Goal: Task Accomplishment & Management: Manage account settings

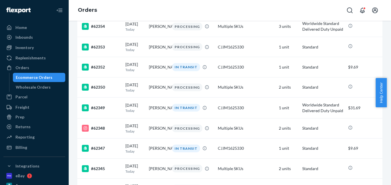
scroll to position [744, 0]
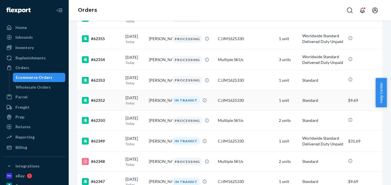
click at [157, 110] on td "[PERSON_NAME]" at bounding box center [158, 100] width 23 height 20
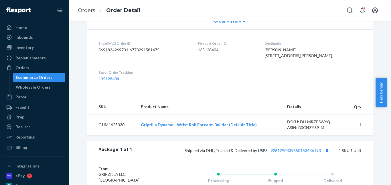
scroll to position [84, 0]
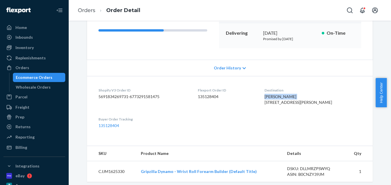
drag, startPoint x: 275, startPoint y: 95, endPoint x: 303, endPoint y: 96, distance: 27.8
click at [303, 96] on dl "Shopify V3 Order ID 5691834269731-6773291581475 Flexport Order ID 135128404 Des…" at bounding box center [230, 108] width 286 height 64
copy span "[PERSON_NAME]"
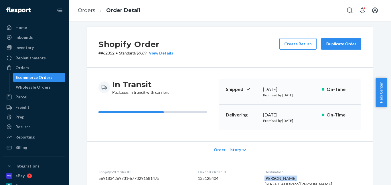
scroll to position [0, 0]
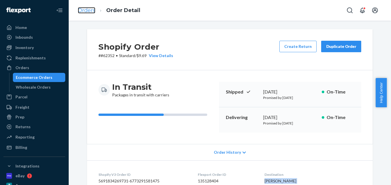
click at [89, 10] on link "Orders" at bounding box center [86, 10] width 17 height 6
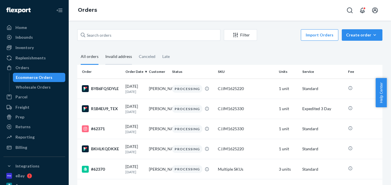
click at [124, 56] on div "Invalid address" at bounding box center [118, 57] width 27 height 16
click at [102, 49] on input "Invalid address" at bounding box center [102, 49] width 0 height 0
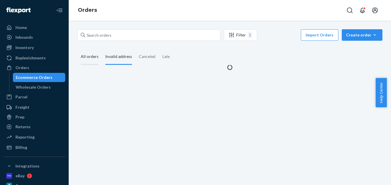
click at [93, 58] on div "All orders" at bounding box center [90, 57] width 18 height 16
click at [77, 49] on input "All orders" at bounding box center [77, 49] width 0 height 0
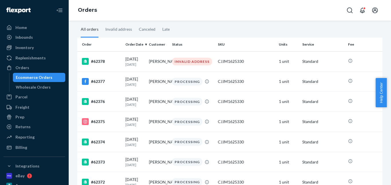
scroll to position [29, 0]
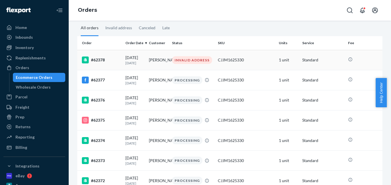
click at [153, 62] on td "[PERSON_NAME]" at bounding box center [158, 60] width 23 height 20
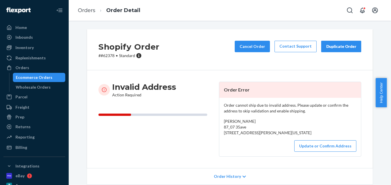
drag, startPoint x: 232, startPoint y: 112, endPoint x: 189, endPoint y: 89, distance: 48.8
click at [189, 89] on div "Invalid Address Action Required" at bounding box center [156, 90] width 116 height 16
click at [85, 13] on link "Orders" at bounding box center [86, 10] width 17 height 6
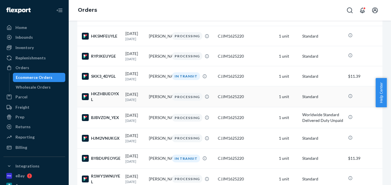
scroll to position [630, 0]
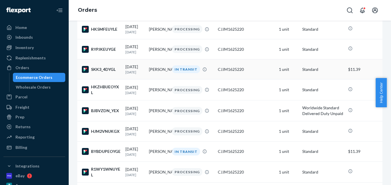
click at [150, 79] on td "[PERSON_NAME]" at bounding box center [158, 69] width 23 height 20
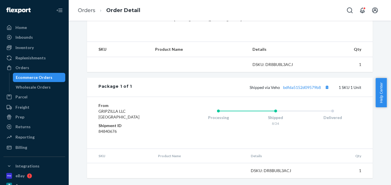
scroll to position [179, 0]
click at [306, 87] on link "bdfda5152d09579b8" at bounding box center [302, 87] width 38 height 5
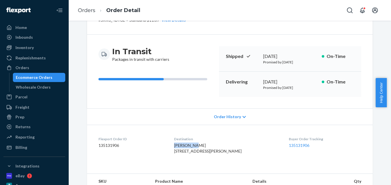
drag, startPoint x: 180, startPoint y: 146, endPoint x: 200, endPoint y: 146, distance: 19.7
click at [200, 146] on div "[PERSON_NAME] [STREET_ADDRESS][PERSON_NAME]" at bounding box center [227, 147] width 106 height 11
copy span "[PERSON_NAME]"
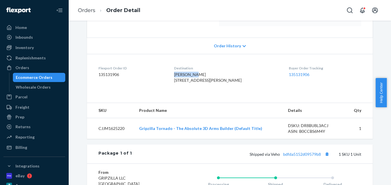
scroll to position [150, 0]
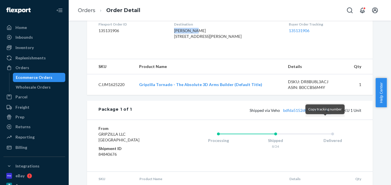
click at [325, 114] on button "Copy tracking number" at bounding box center [326, 109] width 7 height 7
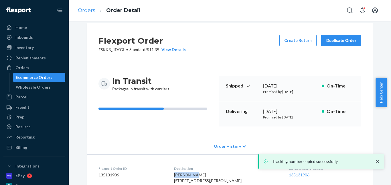
scroll to position [0, 0]
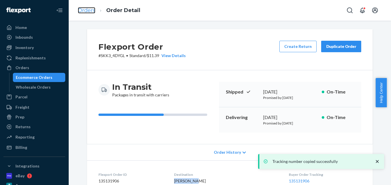
click at [90, 10] on link "Orders" at bounding box center [86, 10] width 17 height 6
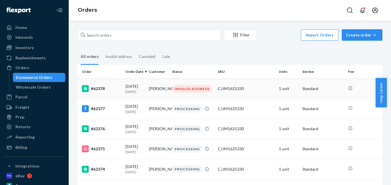
click at [154, 90] on td "[PERSON_NAME]" at bounding box center [158, 88] width 23 height 20
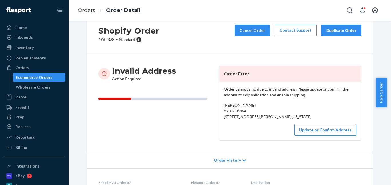
scroll to position [86, 0]
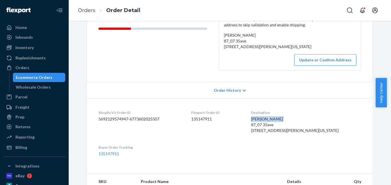
drag, startPoint x: 268, startPoint y: 131, endPoint x: 298, endPoint y: 131, distance: 29.8
click at [298, 131] on div "[PERSON_NAME] 87_07 35ave [STREET_ADDRESS][PERSON_NAME][US_STATE]" at bounding box center [306, 124] width 110 height 17
copy span "[PERSON_NAME]"
click at [90, 11] on link "Orders" at bounding box center [86, 10] width 17 height 6
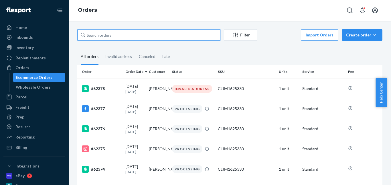
click at [119, 37] on input "text" at bounding box center [148, 34] width 143 height 11
paste input "[PERSON_NAME]"
type input "[PERSON_NAME]"
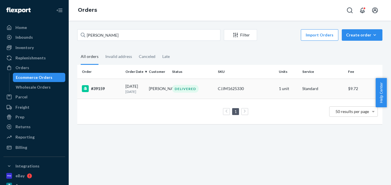
click at [185, 92] on div "DELIVERED" at bounding box center [185, 89] width 27 height 8
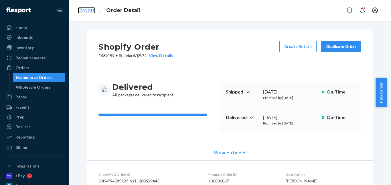
click at [88, 11] on link "Orders" at bounding box center [86, 10] width 17 height 6
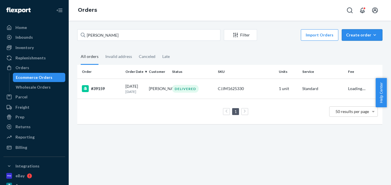
drag, startPoint x: 360, startPoint y: 37, endPoint x: 365, endPoint y: 40, distance: 5.5
click at [361, 37] on div "Create order" at bounding box center [362, 35] width 32 height 6
click at [366, 47] on span "Ecommerce order" at bounding box center [365, 49] width 35 height 4
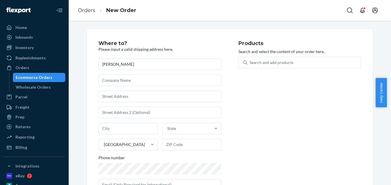
type input "[PERSON_NAME]"
click at [124, 96] on input "text" at bounding box center [159, 95] width 123 height 11
paste input "[STREET_ADDRESS][PERSON_NAME]"
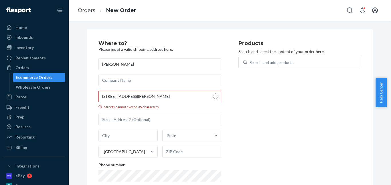
type input "[STREET_ADDRESS][PERSON_NAME]"
type input "[GEOGRAPHIC_DATA]"
type input "92109"
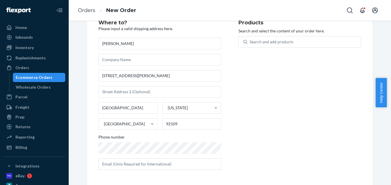
scroll to position [21, 0]
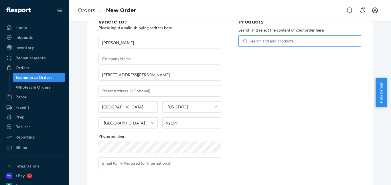
click at [266, 42] on div "Search and add products" at bounding box center [272, 41] width 44 height 6
click at [250, 42] on input "Search and add products" at bounding box center [250, 41] width 1 height 6
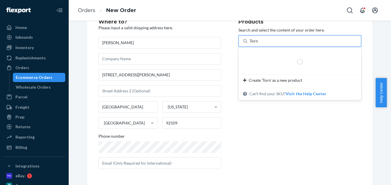
type input "Tornado"
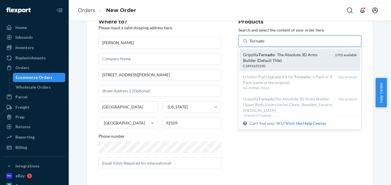
click at [265, 50] on div "Gripzilla Tornado - The Absolute 3D Arms Builder (Default Title) CJJM1625220 17…" at bounding box center [300, 60] width 120 height 22
click at [265, 44] on input "Tornado" at bounding box center [257, 41] width 15 height 6
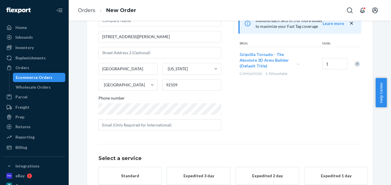
scroll to position [93, 0]
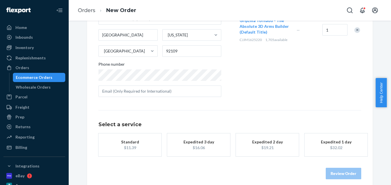
click at [141, 140] on div "Standard" at bounding box center [130, 142] width 46 height 6
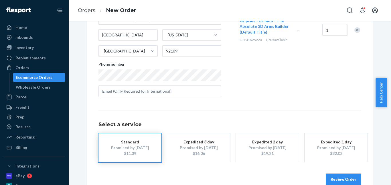
click at [335, 173] on div "Review Order" at bounding box center [229, 175] width 263 height 17
click at [336, 174] on button "Review Order" at bounding box center [343, 178] width 35 height 11
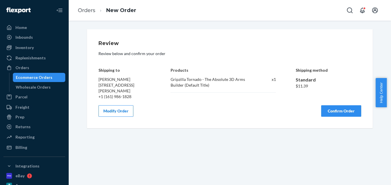
scroll to position [0, 0]
click at [336, 108] on button "Confirm Order" at bounding box center [341, 110] width 40 height 11
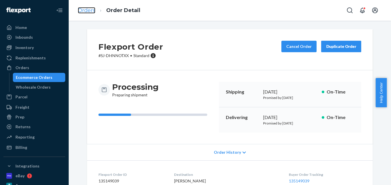
click at [83, 9] on link "Orders" at bounding box center [86, 10] width 17 height 6
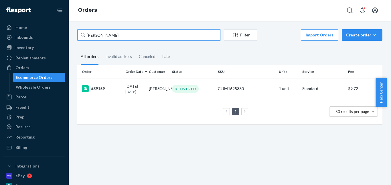
drag, startPoint x: 115, startPoint y: 37, endPoint x: 76, endPoint y: 37, distance: 38.9
click at [76, 37] on div "[PERSON_NAME] Filter Import Orders Create order Ecommerce order Removal order A…" at bounding box center [230, 79] width 314 height 100
paste input "[PERSON_NAME]"
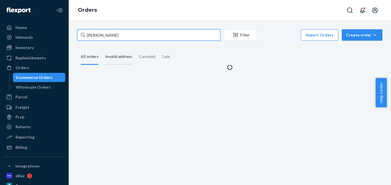
type input "[PERSON_NAME]"
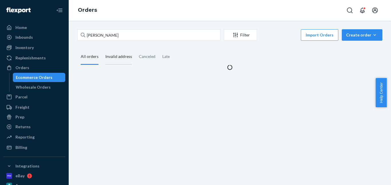
click at [121, 60] on div "Invalid address" at bounding box center [118, 57] width 27 height 16
click at [102, 49] on input "Invalid address" at bounding box center [102, 49] width 0 height 0
click at [139, 58] on div "Canceled" at bounding box center [147, 57] width 17 height 16
click at [135, 49] on input "Canceled" at bounding box center [135, 49] width 0 height 0
click at [167, 57] on div "Late" at bounding box center [165, 57] width 7 height 16
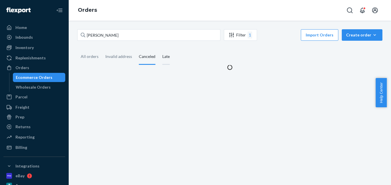
click at [159, 49] on input "Late" at bounding box center [159, 49] width 0 height 0
click at [91, 54] on div "All orders" at bounding box center [90, 57] width 18 height 16
click at [77, 49] on input "All orders" at bounding box center [77, 49] width 0 height 0
click at [122, 56] on div "Invalid address" at bounding box center [118, 57] width 27 height 16
click at [102, 49] on input "Invalid address" at bounding box center [102, 49] width 0 height 0
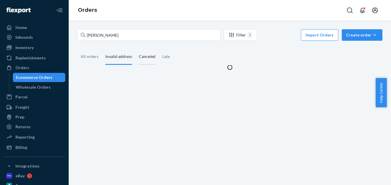
click at [143, 57] on div "Canceled" at bounding box center [147, 57] width 17 height 16
click at [135, 49] on input "Canceled" at bounding box center [135, 49] width 0 height 0
click at [162, 58] on div "Late" at bounding box center [165, 57] width 7 height 16
click at [159, 49] on input "Late" at bounding box center [159, 49] width 0 height 0
click at [98, 58] on div "All orders" at bounding box center [89, 57] width 25 height 16
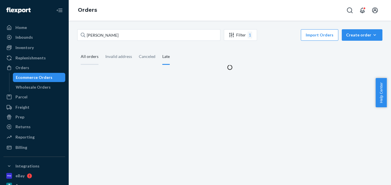
click at [77, 49] on input "All orders" at bounding box center [77, 49] width 0 height 0
click at [367, 36] on div "Create order" at bounding box center [362, 35] width 32 height 6
click at [366, 48] on span "Ecommerce order" at bounding box center [365, 49] width 35 height 4
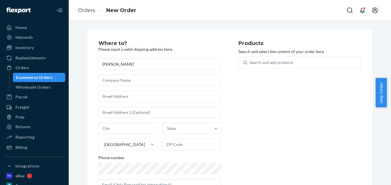
type input "[PERSON_NAME]"
click at [145, 94] on input "text" at bounding box center [159, 95] width 123 height 11
paste input "[STREET_ADDRESS]"
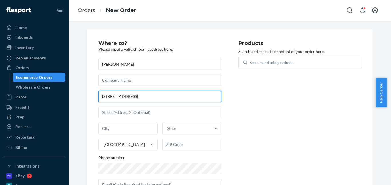
type input "[STREET_ADDRESS]"
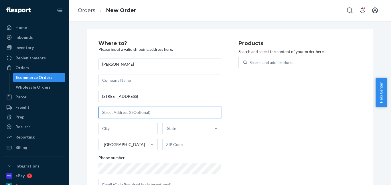
click at [124, 114] on input "text" at bounding box center [159, 111] width 123 height 11
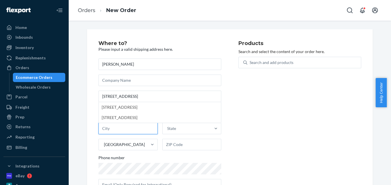
paste input "Goodyear AZ 85338"
drag, startPoint x: 119, startPoint y: 128, endPoint x: 146, endPoint y: 128, distance: 26.6
click at [146, 128] on input "Goodyear AZ 85338" at bounding box center [127, 127] width 59 height 11
type input "Goodyear"
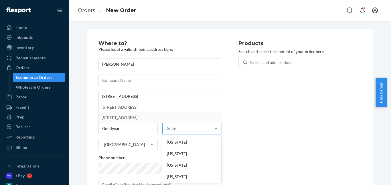
click at [170, 129] on div "State" at bounding box center [171, 128] width 9 height 6
click at [168, 129] on input "option [US_STATE] focused, 1 of 59. 59 results available. Use Up and Down to ch…" at bounding box center [167, 128] width 1 height 6
paste input "AZ 85338"
click at [173, 129] on input "AZ 85338" at bounding box center [175, 128] width 18 height 6
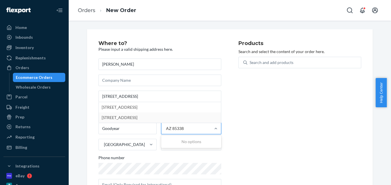
type input "AZ"
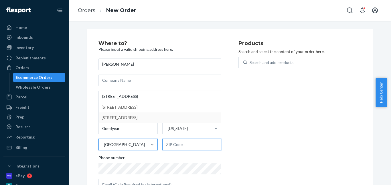
click at [177, 141] on input "text" at bounding box center [191, 144] width 59 height 11
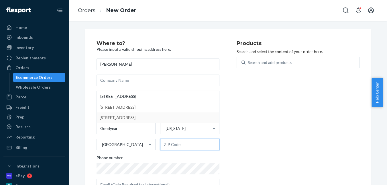
scroll to position [25, 0]
paste input "85338"
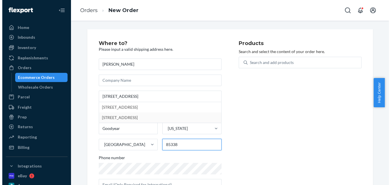
scroll to position [0, 0]
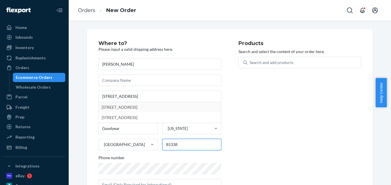
type input "85338"
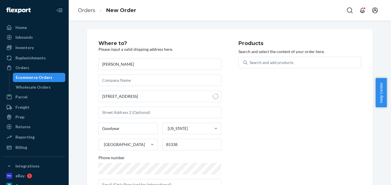
type input "Goodyear"
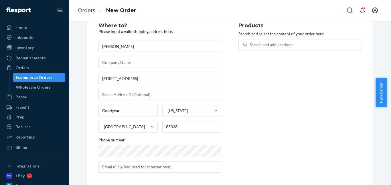
scroll to position [21, 0]
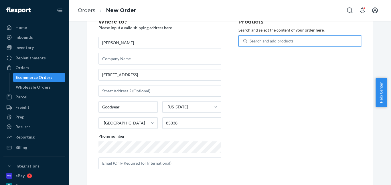
click at [271, 43] on div "Search and add products" at bounding box center [272, 41] width 44 height 6
click at [250, 43] on input "0 results available. Use Up and Down to choose options, press Enter to select t…" at bounding box center [250, 41] width 1 height 6
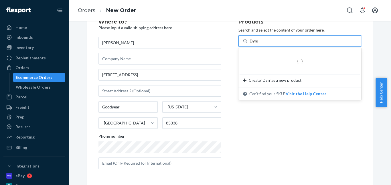
type input "Dynamo"
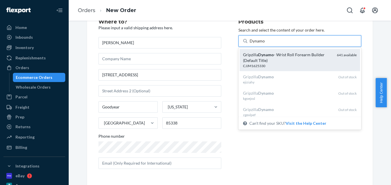
click at [267, 58] on div "Gripzilla Dynamo - Wrist Roll Forearm Builder (Default Title)" at bounding box center [287, 57] width 89 height 11
click at [265, 44] on input "Dynamo" at bounding box center [257, 41] width 15 height 6
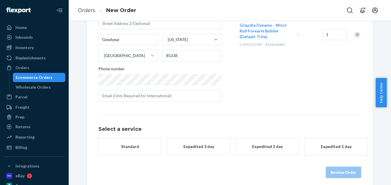
scroll to position [93, 0]
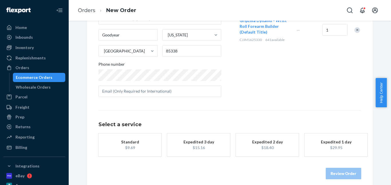
click at [144, 139] on div "Standard" at bounding box center [130, 142] width 46 height 6
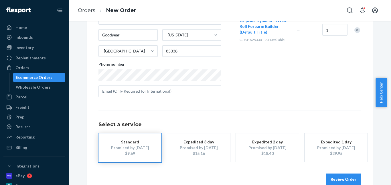
scroll to position [105, 0]
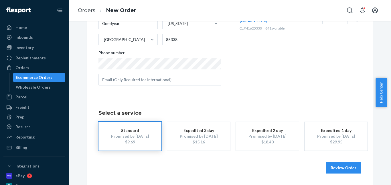
click at [339, 167] on button "Review Order" at bounding box center [343, 167] width 35 height 11
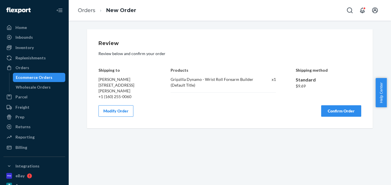
scroll to position [0, 0]
click at [334, 109] on button "Confirm Order" at bounding box center [341, 110] width 40 height 11
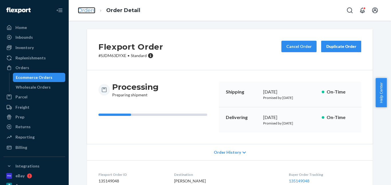
click at [88, 9] on link "Orders" at bounding box center [86, 10] width 17 height 6
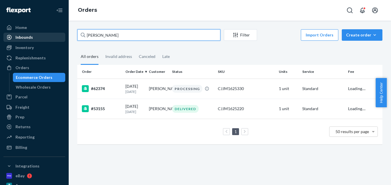
drag, startPoint x: 113, startPoint y: 34, endPoint x: 46, endPoint y: 34, distance: 67.3
click at [46, 34] on div "Home Inbounds Shipping Plans Problems Inventory Products Replenishments Orders …" at bounding box center [195, 92] width 391 height 185
paste input "e [PERSON_NAME]"
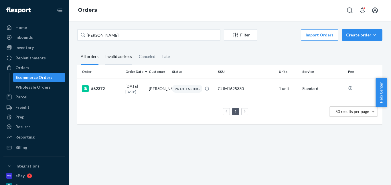
click at [116, 58] on div "Invalid address" at bounding box center [118, 57] width 27 height 16
click at [102, 49] on input "Invalid address" at bounding box center [102, 49] width 0 height 0
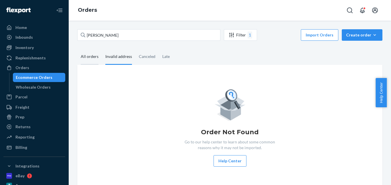
click at [96, 58] on div "All orders" at bounding box center [90, 57] width 18 height 16
click at [77, 49] on input "All orders" at bounding box center [77, 49] width 0 height 0
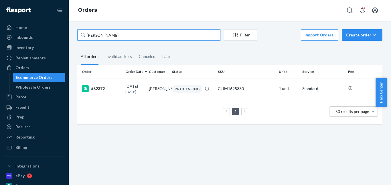
drag, startPoint x: 110, startPoint y: 36, endPoint x: 75, endPoint y: 35, distance: 34.9
click at [75, 35] on div "[PERSON_NAME] Filter Import Orders Create order Ecommerce order Removal order A…" at bounding box center [230, 79] width 314 height 100
paste input "[PERSON_NAME]"
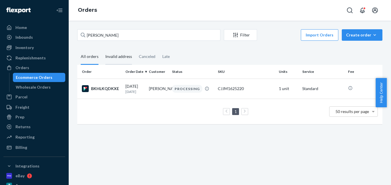
click at [110, 58] on div "Invalid address" at bounding box center [118, 57] width 27 height 16
click at [102, 49] on input "Invalid address" at bounding box center [102, 49] width 0 height 0
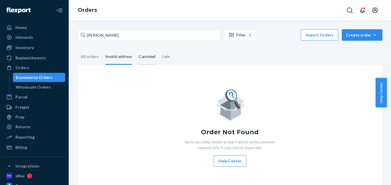
click at [143, 59] on div "Canceled" at bounding box center [147, 57] width 17 height 16
click at [135, 49] on input "Canceled" at bounding box center [135, 49] width 0 height 0
click at [164, 58] on div "Late" at bounding box center [165, 57] width 7 height 16
click at [159, 49] on input "Late" at bounding box center [159, 49] width 0 height 0
click at [93, 60] on div "All orders" at bounding box center [90, 57] width 18 height 16
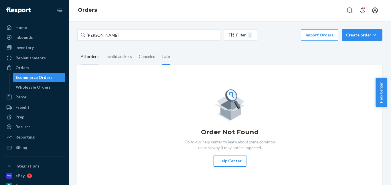
click at [77, 49] on input "All orders" at bounding box center [77, 49] width 0 height 0
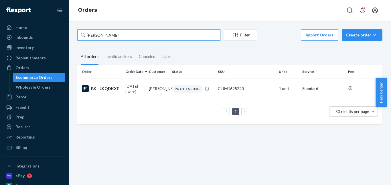
drag, startPoint x: 120, startPoint y: 36, endPoint x: 82, endPoint y: 33, distance: 38.1
click at [61, 35] on div "Home Inbounds Shipping Plans Problems Inventory Products Replenishments Orders …" at bounding box center [195, 92] width 391 height 185
paste input "[PERSON_NAME]"
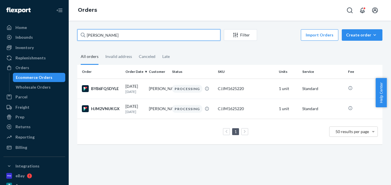
type input "[PERSON_NAME]"
